Goal: Information Seeking & Learning: Learn about a topic

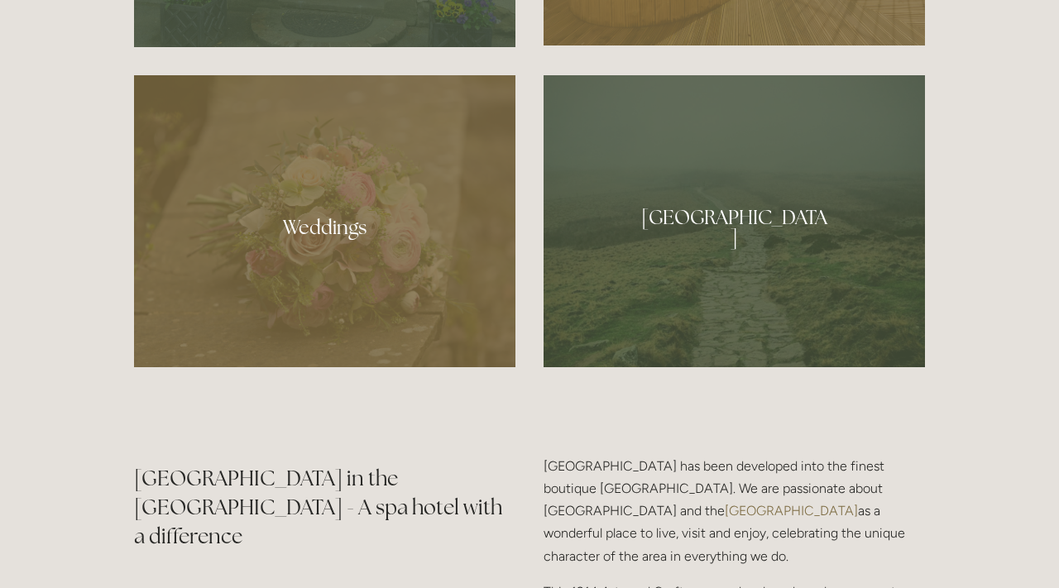
scroll to position [1528, 0]
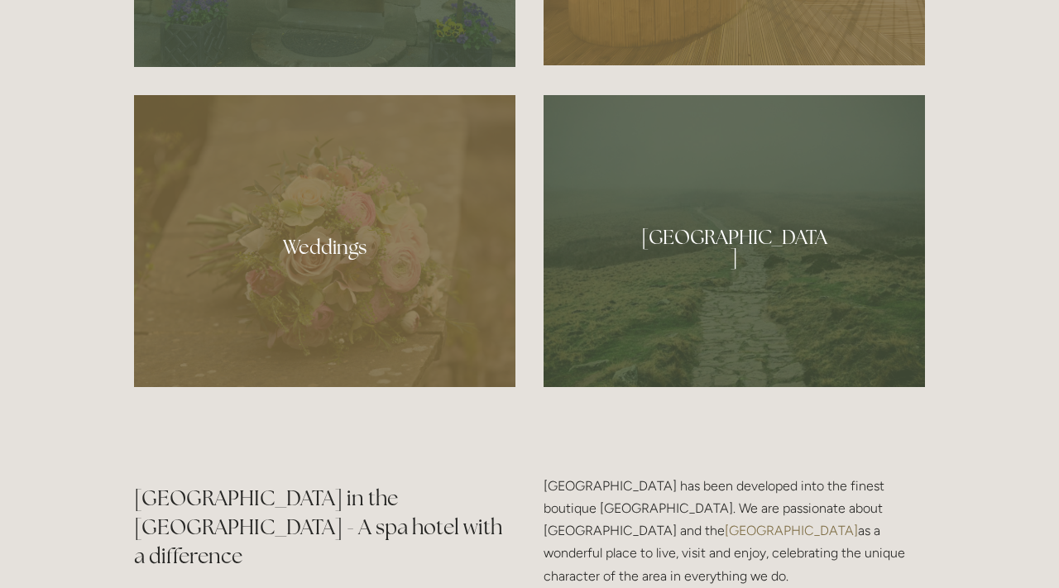
click at [346, 247] on div at bounding box center [324, 241] width 381 height 292
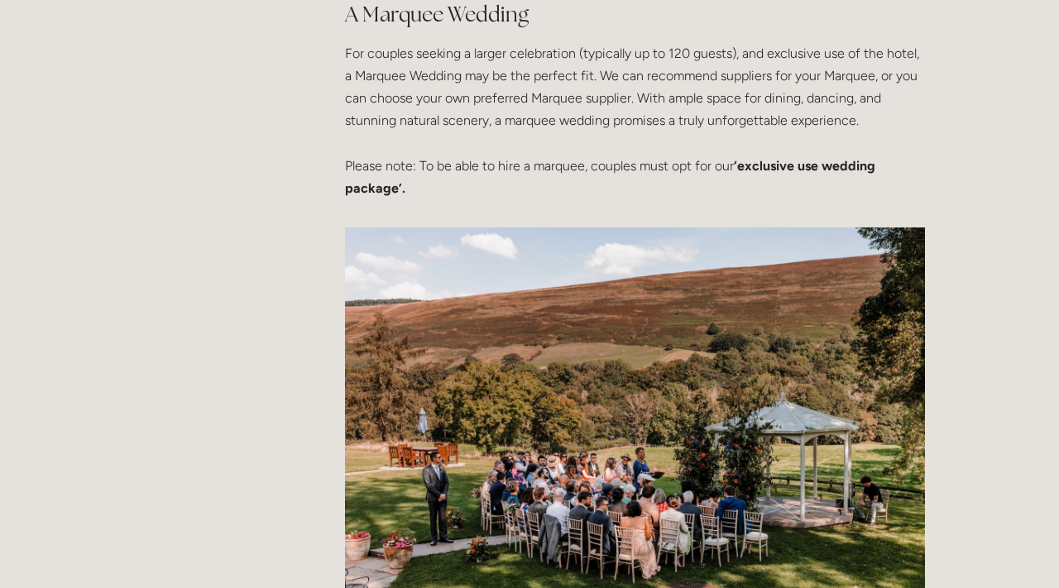
scroll to position [3933, 0]
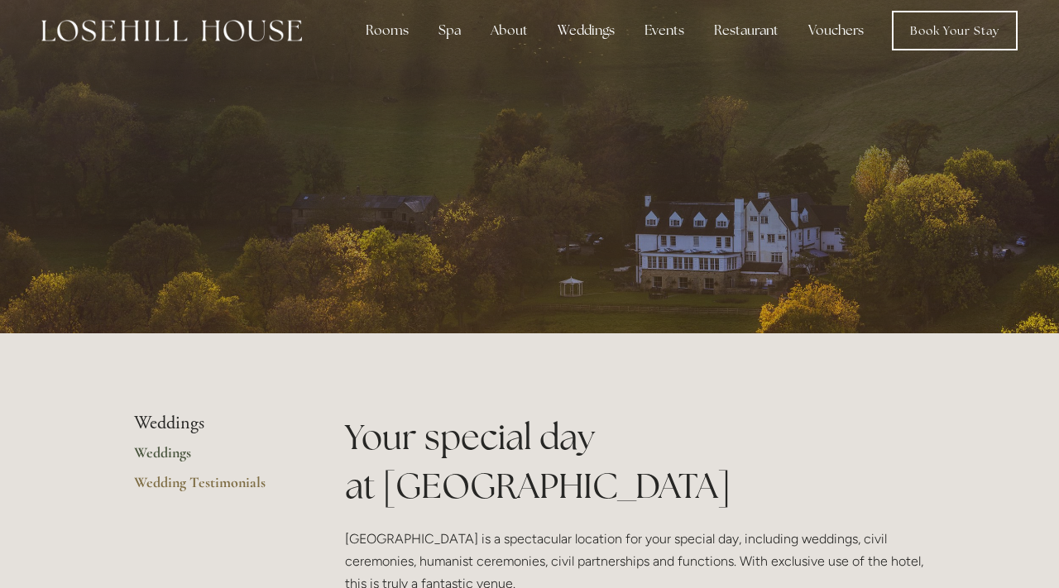
scroll to position [0, 0]
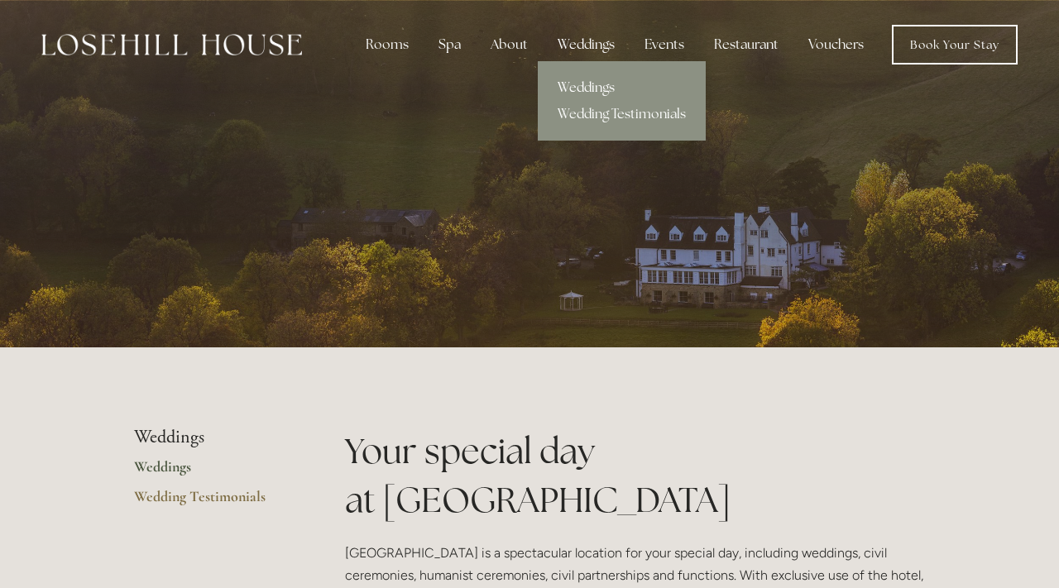
click at [597, 93] on link "Weddings" at bounding box center [622, 87] width 168 height 26
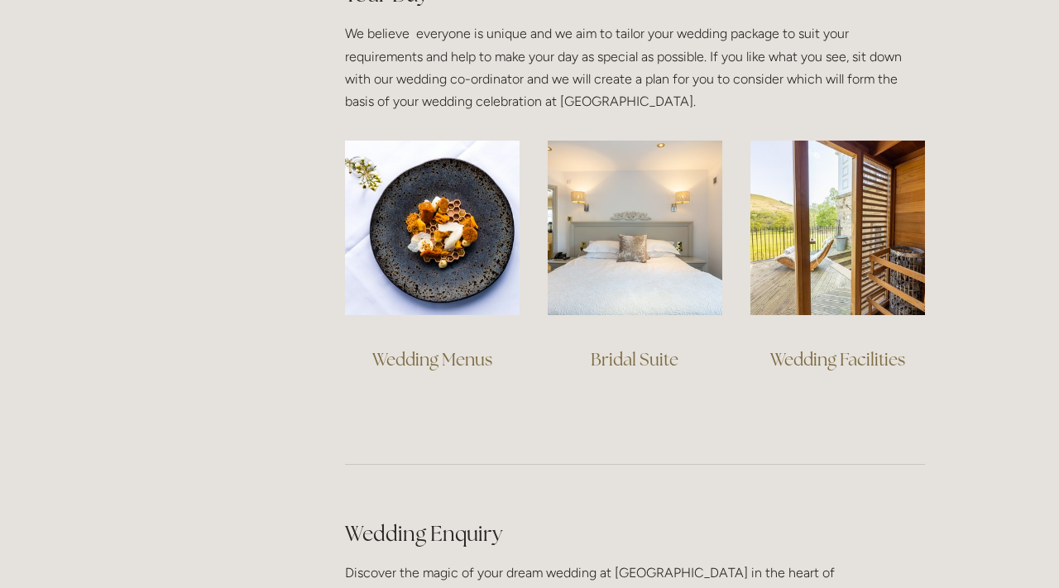
scroll to position [1334, 0]
